Goal: Task Accomplishment & Management: Use online tool/utility

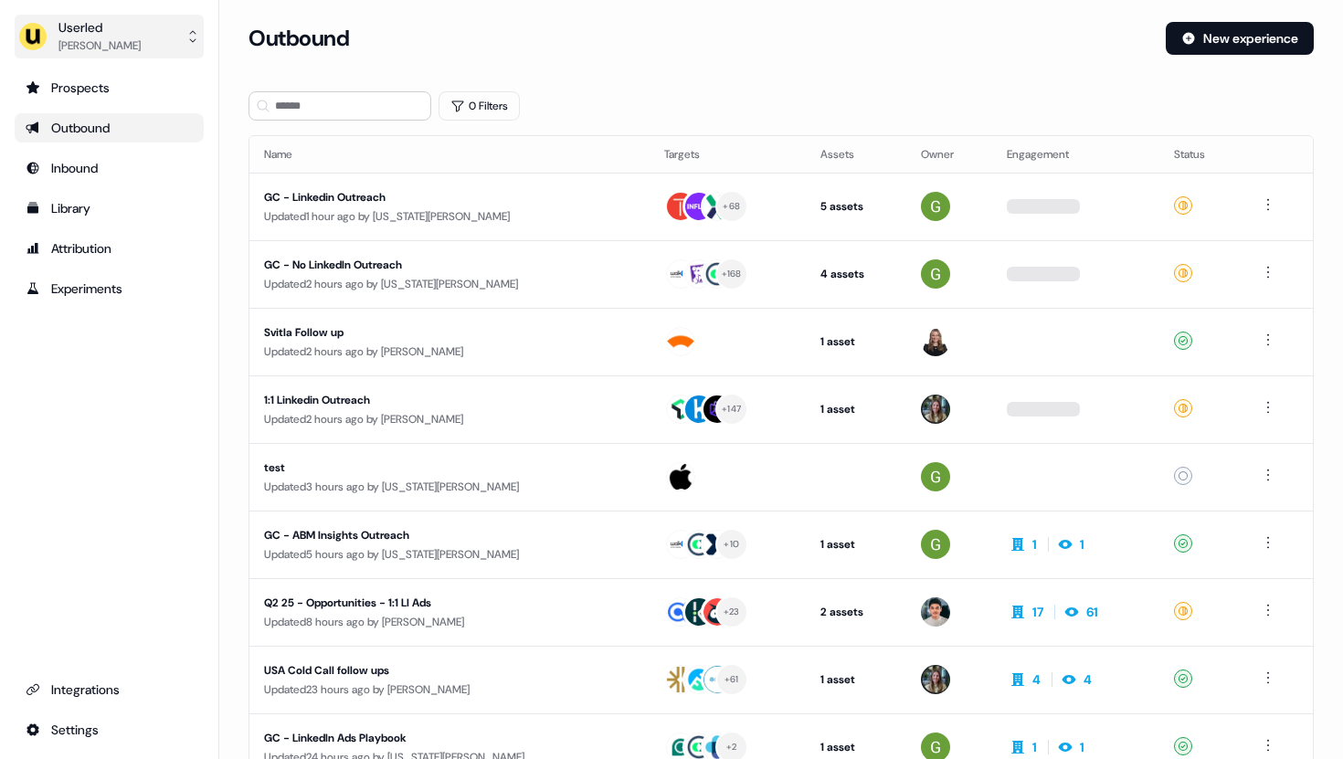
click at [83, 33] on div "Userled" at bounding box center [99, 27] width 82 height 18
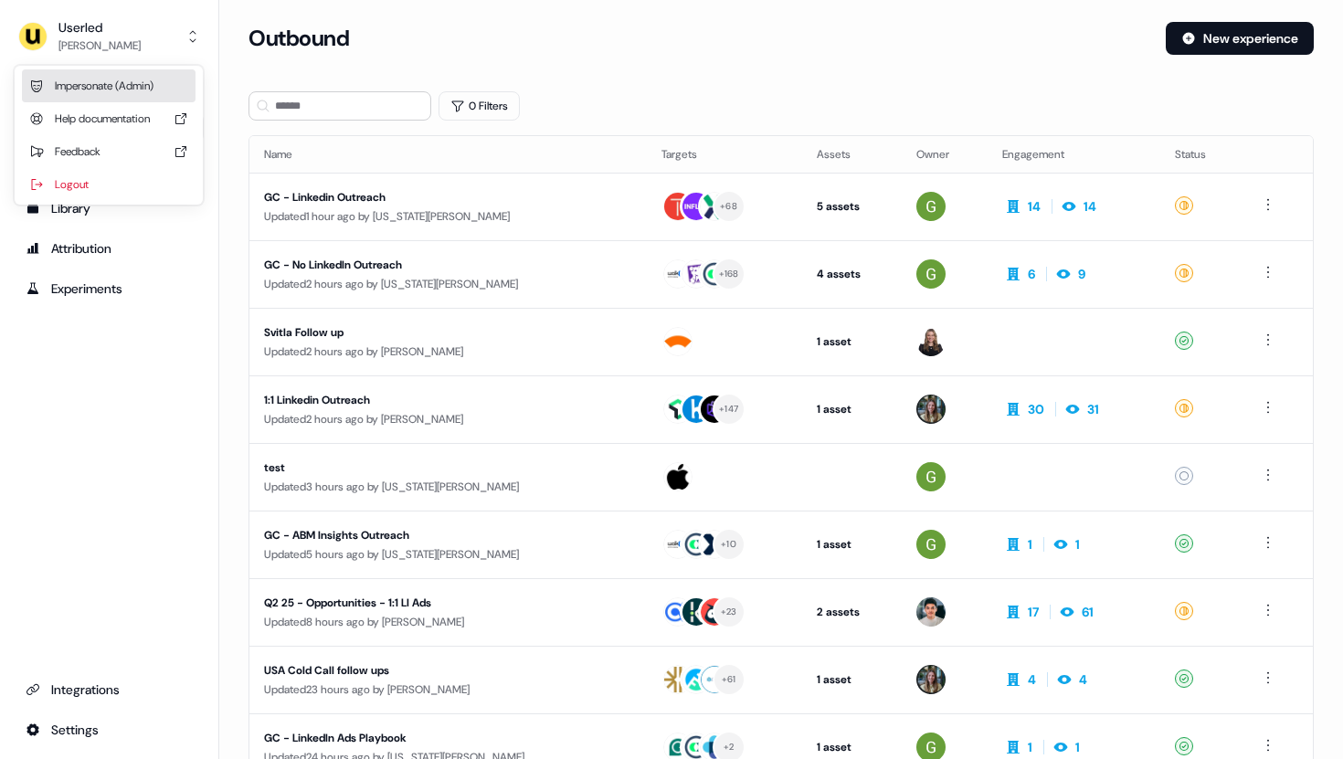
click at [91, 81] on div "Impersonate (Admin)" at bounding box center [109, 85] width 174 height 33
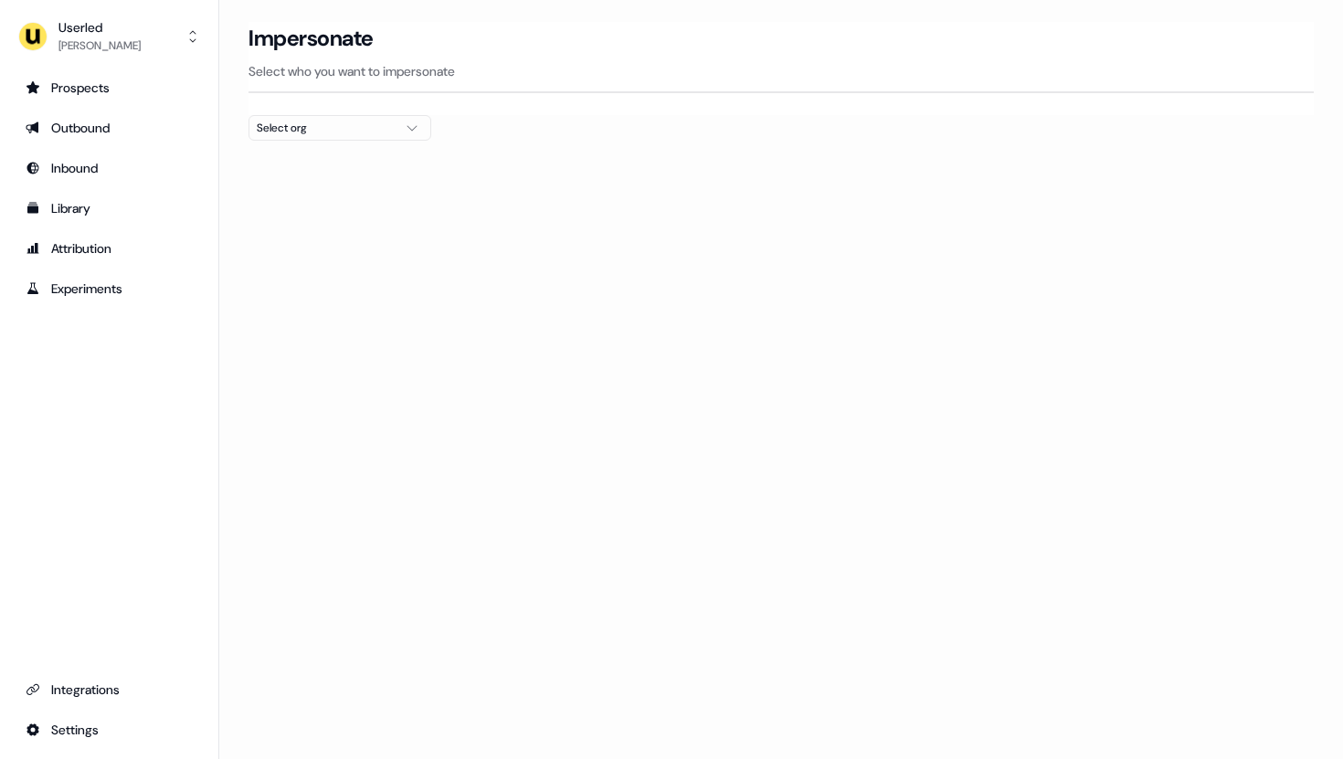
click at [332, 132] on div "Select org" at bounding box center [325, 128] width 137 height 18
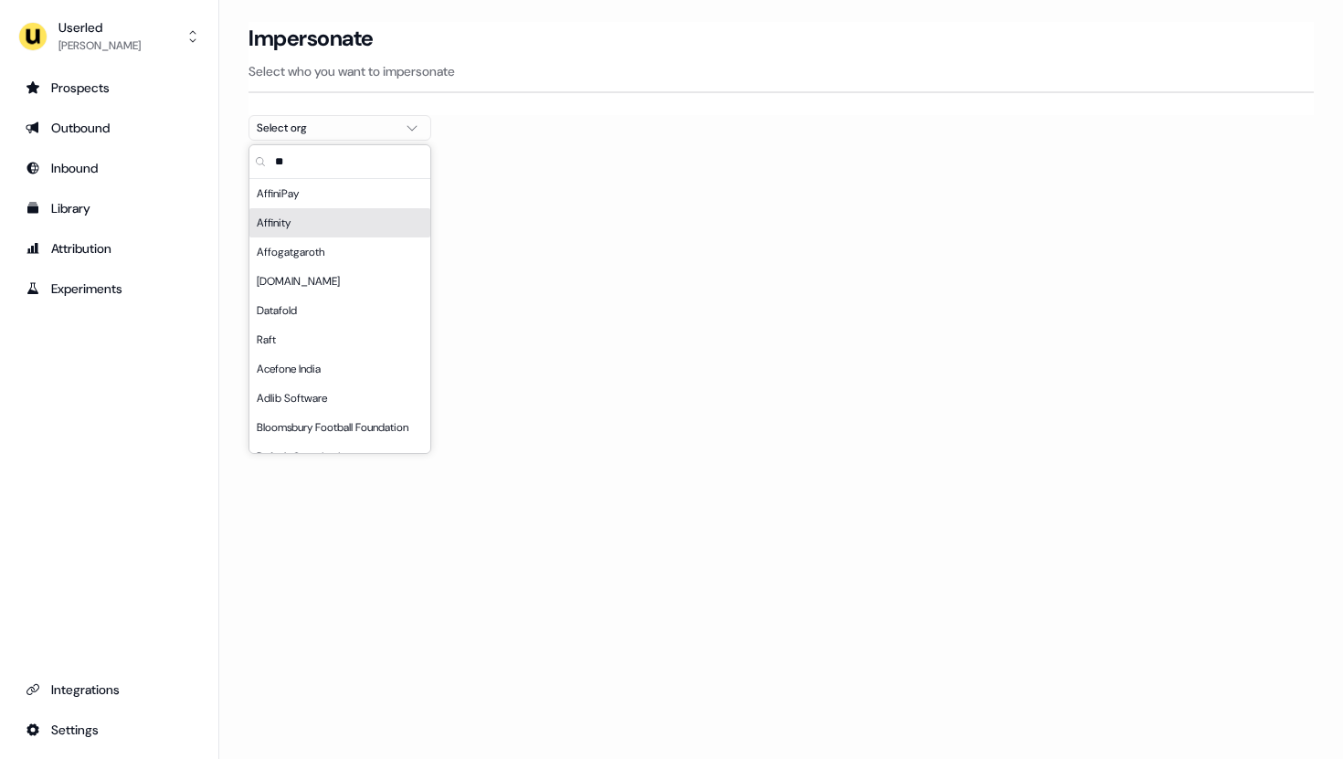
type input "**"
click at [290, 195] on div "AffiniPay" at bounding box center [339, 193] width 181 height 29
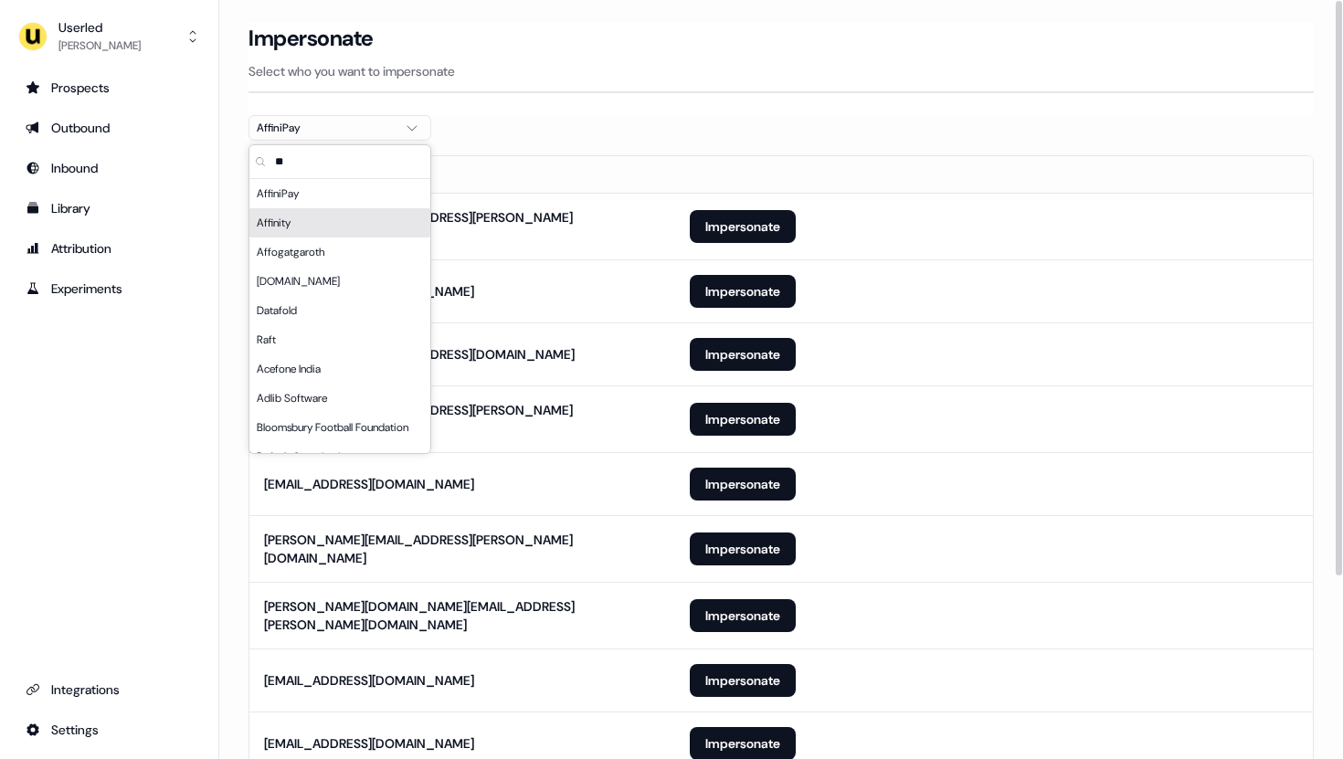
click at [740, 143] on div at bounding box center [780, 148] width 1065 height 15
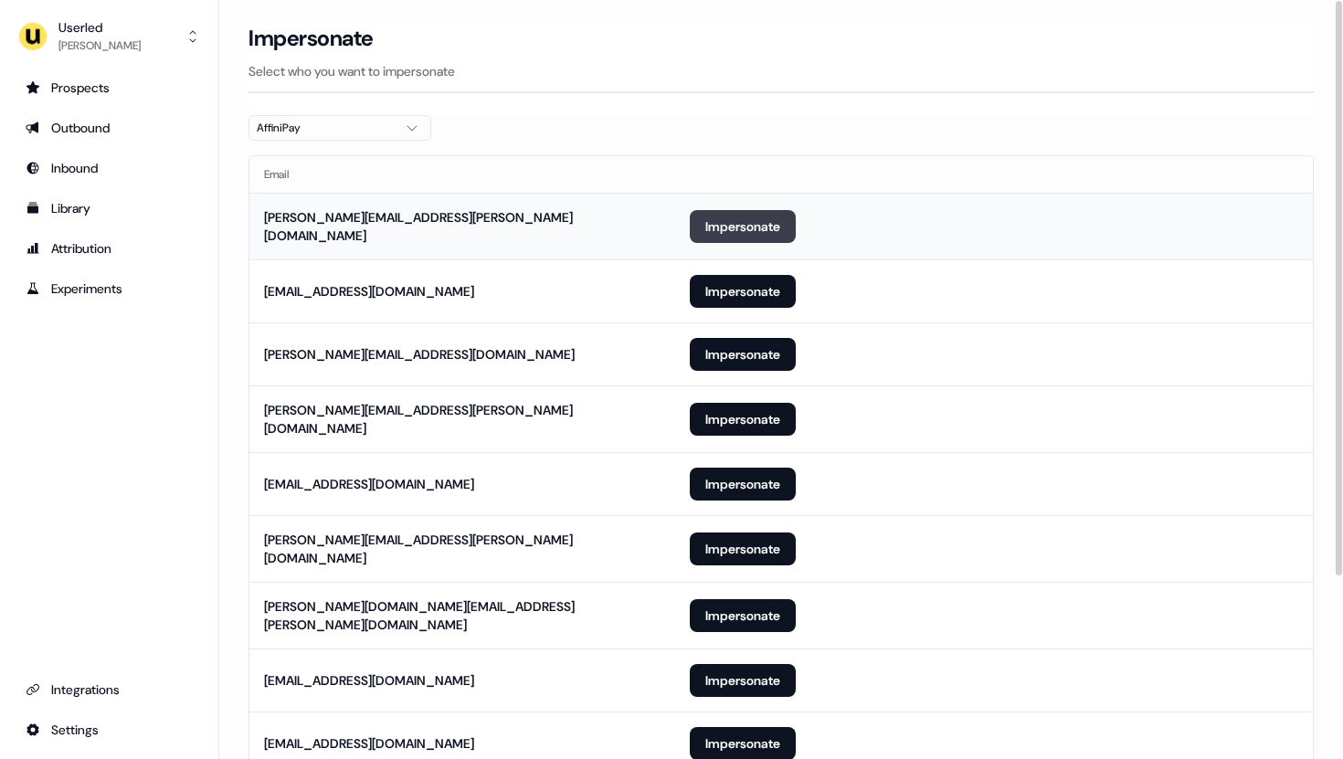
click at [775, 238] on button "Impersonate" at bounding box center [743, 226] width 106 height 33
